Goal: Browse casually

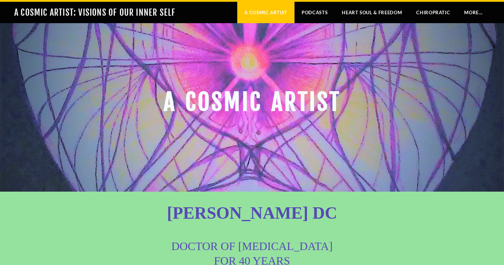
click at [121, 216] on div "[PERSON_NAME] DC ​ DOCTOR OF [MEDICAL_DATA] FOR 40 YEARS The power that made th…" at bounding box center [253, 263] width 342 height 114
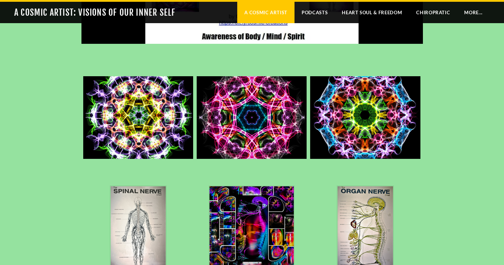
scroll to position [842, 0]
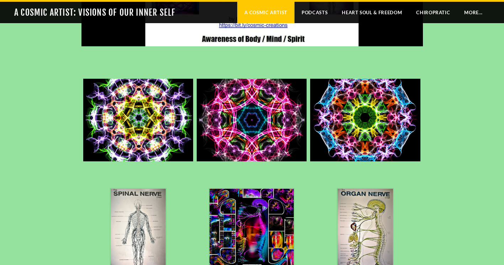
click at [363, 119] on img at bounding box center [365, 120] width 110 height 106
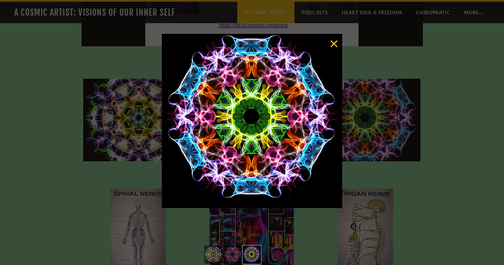
click at [332, 42] on link at bounding box center [334, 44] width 9 height 14
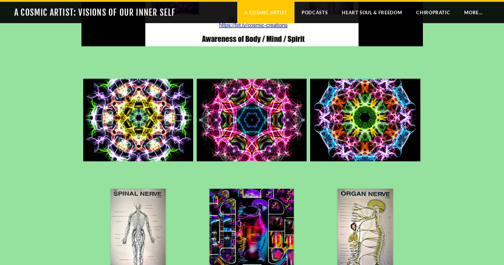
click at [253, 122] on img at bounding box center [252, 120] width 110 height 114
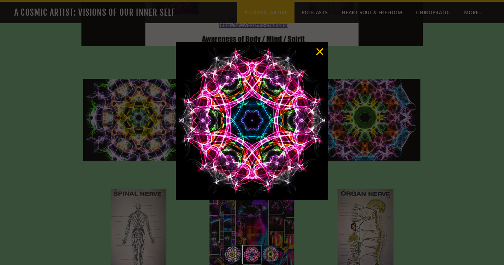
click at [320, 49] on link at bounding box center [319, 52] width 9 height 14
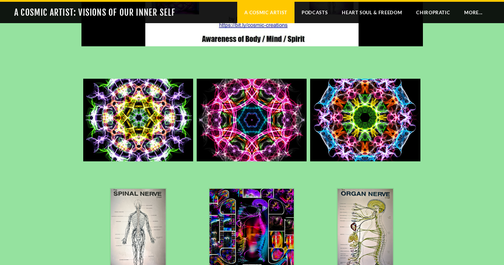
click at [146, 120] on img at bounding box center [138, 120] width 110 height 124
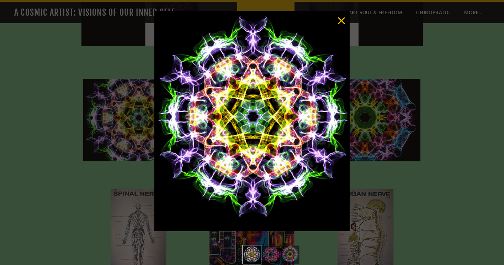
click at [341, 20] on link at bounding box center [341, 21] width 9 height 14
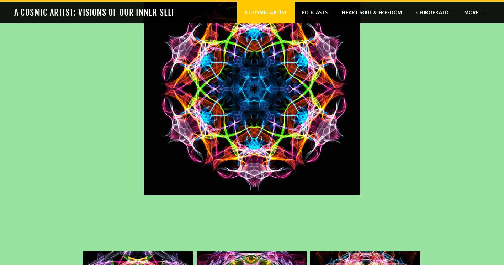
scroll to position [3181, 0]
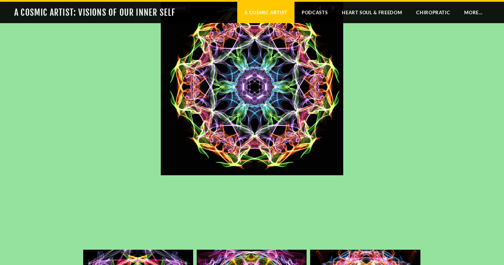
click at [393, 91] on div at bounding box center [253, 87] width 342 height 256
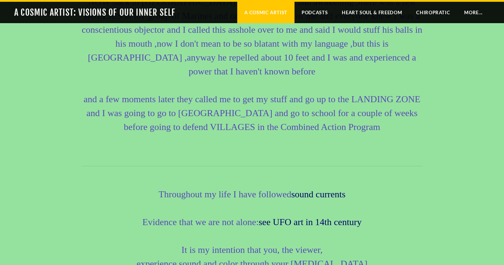
scroll to position [2701, 0]
